Goal: Task Accomplishment & Management: Manage account settings

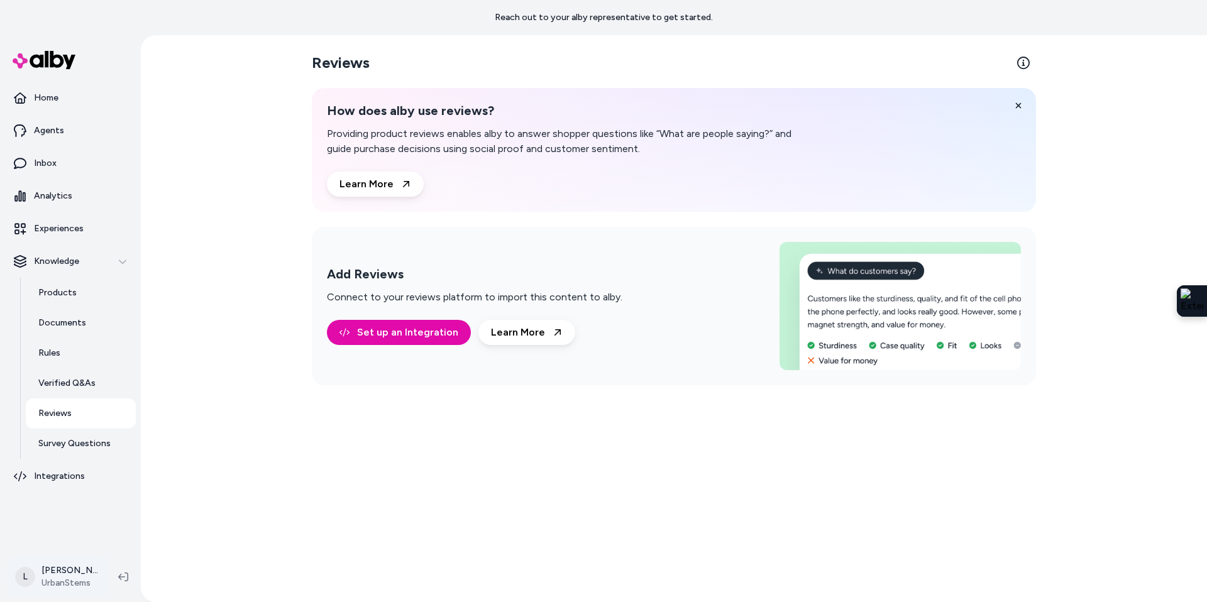
click at [67, 582] on html "Reach out to your alby representative to get started. Home Agents Inbox Analyti…" at bounding box center [603, 301] width 1207 height 602
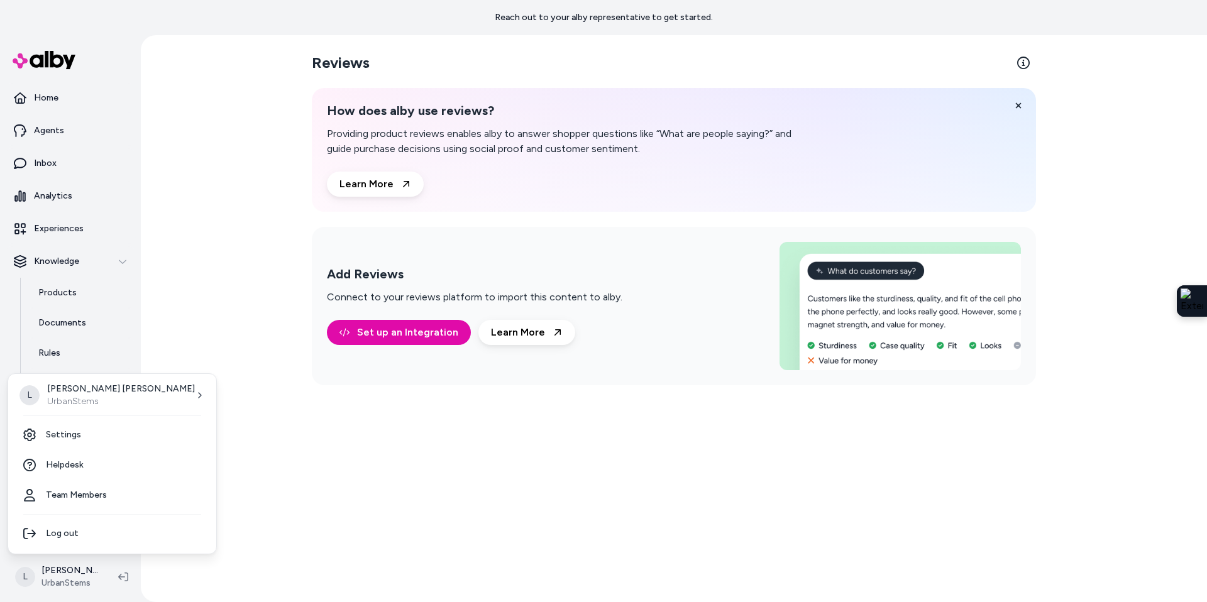
click at [212, 341] on html "Reach out to your alby representative to get started. Home Agents Inbox Analyti…" at bounding box center [603, 301] width 1207 height 602
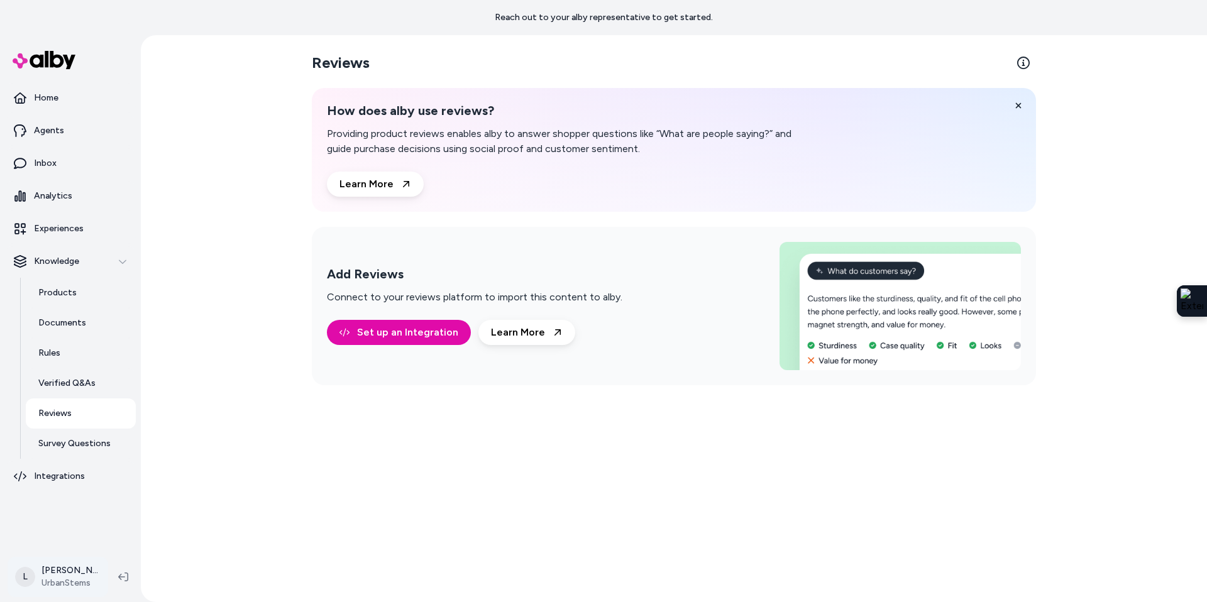
click at [76, 577] on html "Reach out to your alby representative to get started. Home Agents Inbox Analyti…" at bounding box center [603, 301] width 1207 height 602
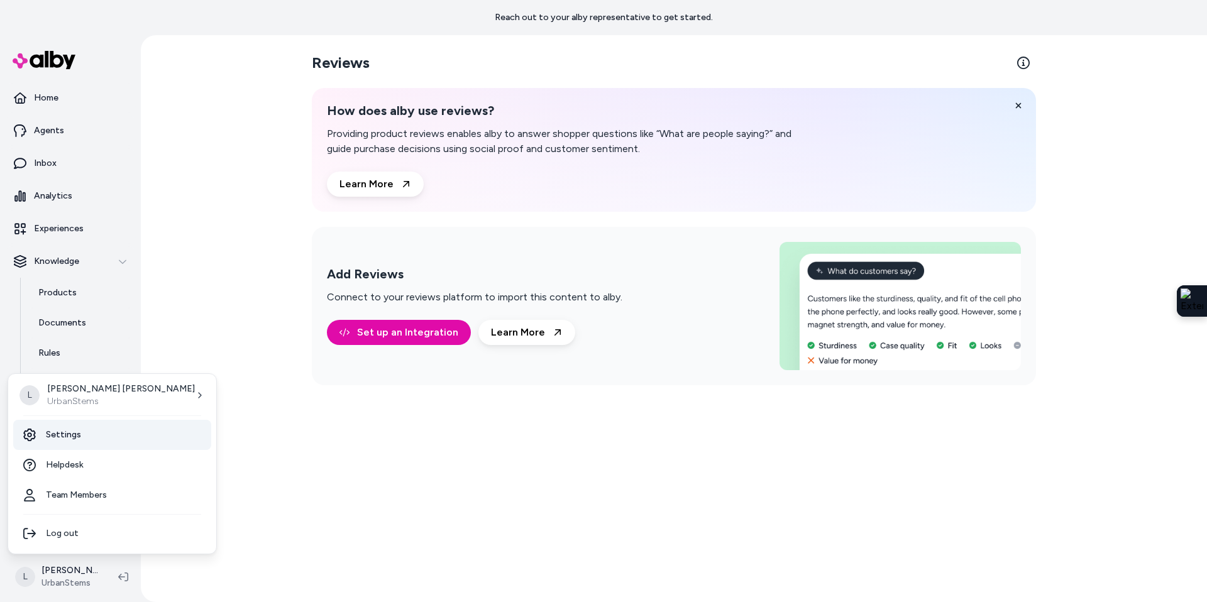
click at [69, 423] on link "Settings" at bounding box center [112, 435] width 198 height 30
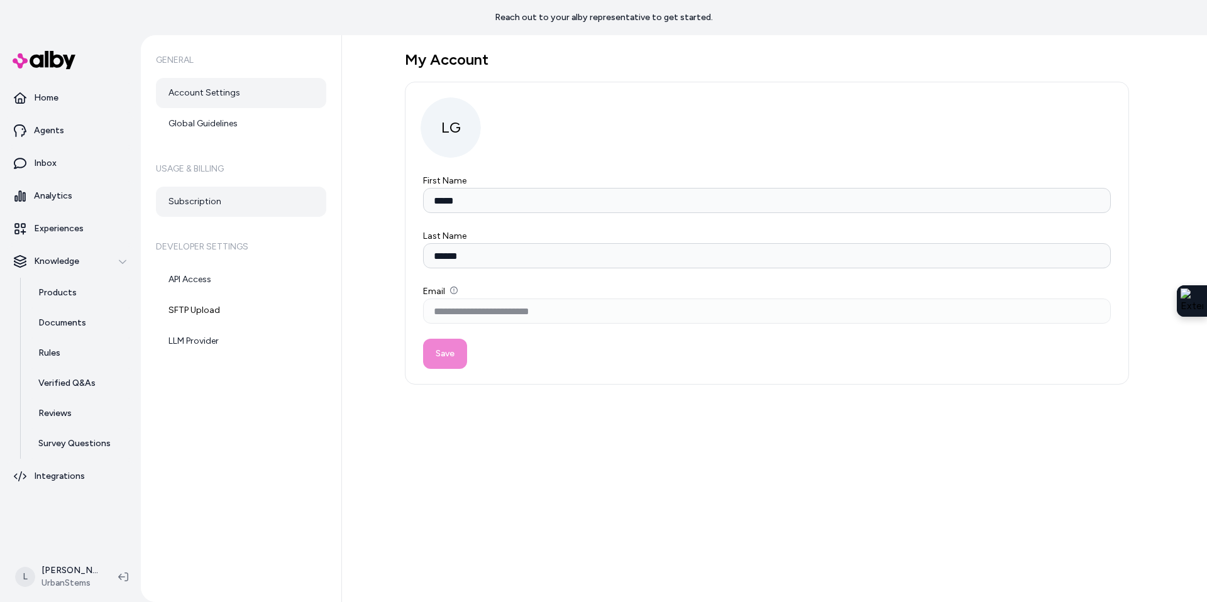
click at [184, 198] on link "Subscription" at bounding box center [241, 202] width 170 height 30
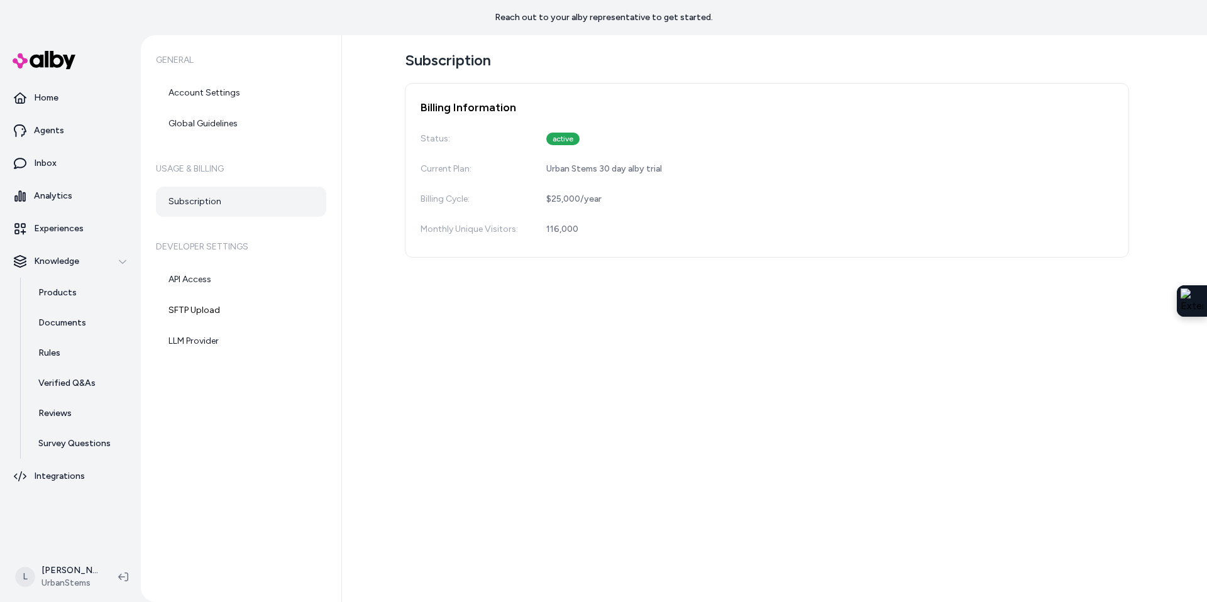
click at [547, 391] on div "Subscription Billing Information Status: active Current Plan: Urban Stems 30 da…" at bounding box center [774, 318] width 865 height 567
click at [737, 338] on div "Subscription Billing Information Status: active Current Plan: Urban Stems 30 da…" at bounding box center [774, 318] width 865 height 567
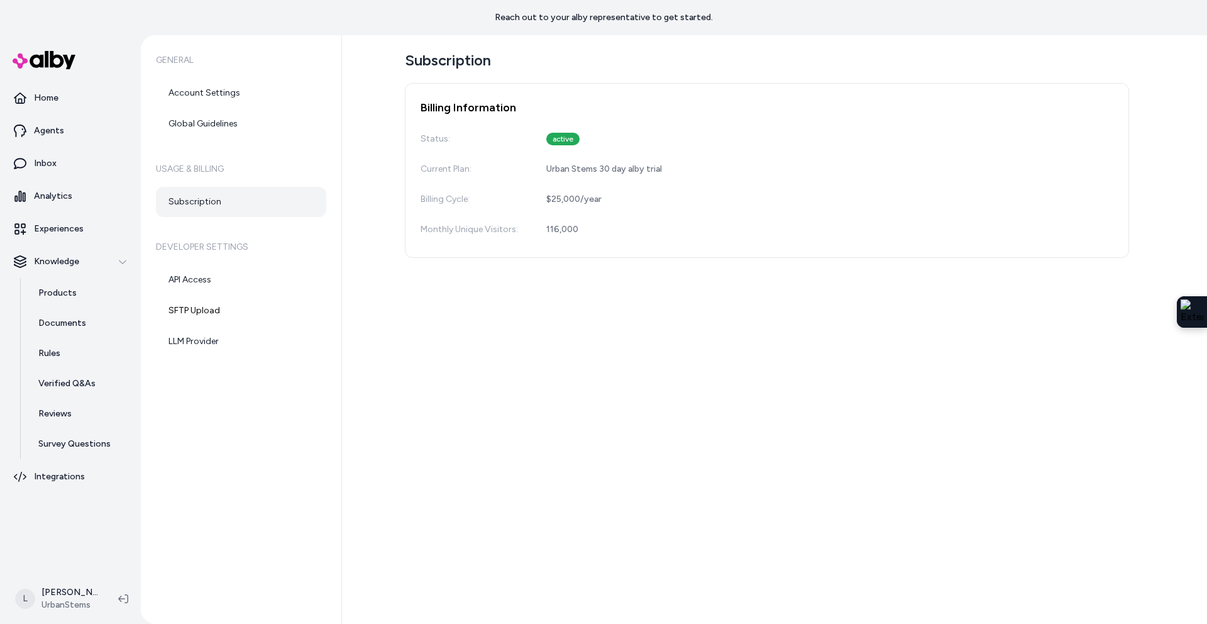
click at [452, 324] on div "Subscription Billing Information Status: active Current Plan: Urban Stems 30 da…" at bounding box center [774, 329] width 865 height 589
click at [497, 369] on div "Subscription Billing Information Status: active Current Plan: Urban Stems 30 da…" at bounding box center [774, 329] width 865 height 589
